Goal: Check status: Check status

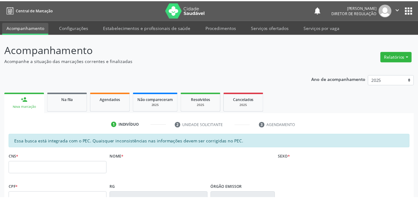
scroll to position [113, 0]
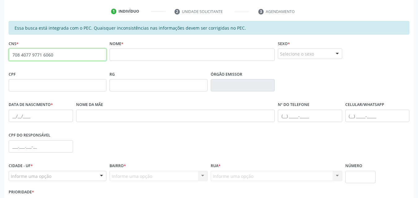
click at [58, 57] on input "708 4077 9771 6060" at bounding box center [58, 55] width 98 height 12
drag, startPoint x: 54, startPoint y: 55, endPoint x: 5, endPoint y: 55, distance: 48.6
click at [5, 55] on div "Essa busca está integrada com o PEC. Quaisquer inconsistências nas informações …" at bounding box center [208, 128] width 409 height 215
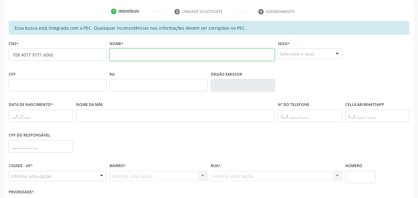
click at [127, 56] on input "text" at bounding box center [192, 55] width 165 height 12
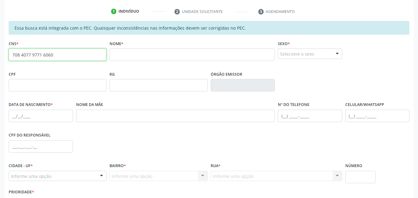
click at [75, 54] on input "708 4077 9771 6060" at bounding box center [58, 55] width 98 height 12
type input "7"
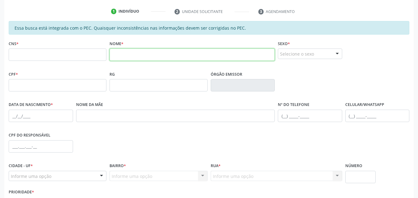
click at [125, 55] on input "text" at bounding box center [192, 55] width 165 height 12
click at [169, 56] on input "[PERSON_NAME] DE S" at bounding box center [192, 55] width 165 height 12
type input "[PERSON_NAME] DE S"
